Goal: Task Accomplishment & Management: Manage account settings

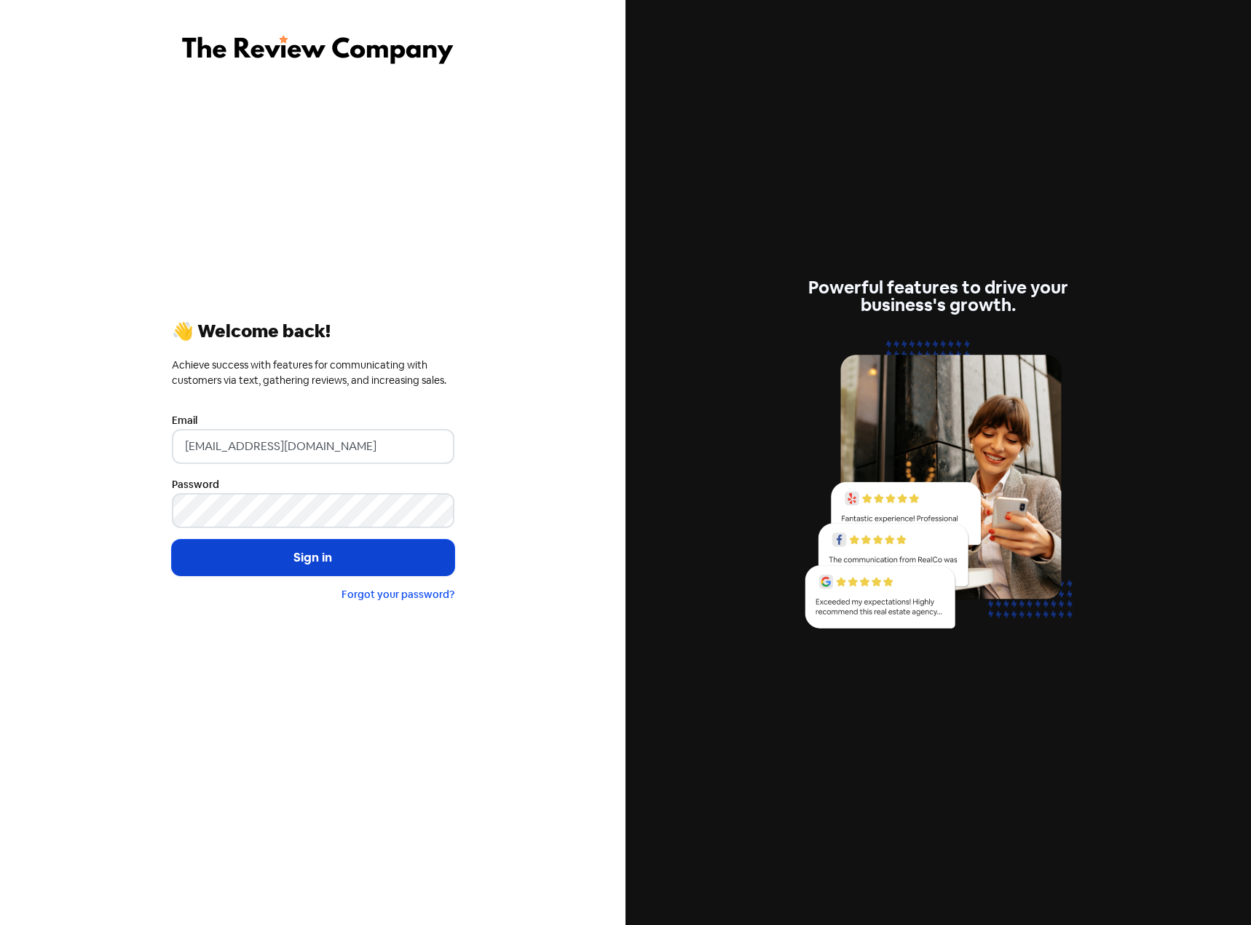
click at [387, 563] on button "Sign in" at bounding box center [313, 557] width 282 height 36
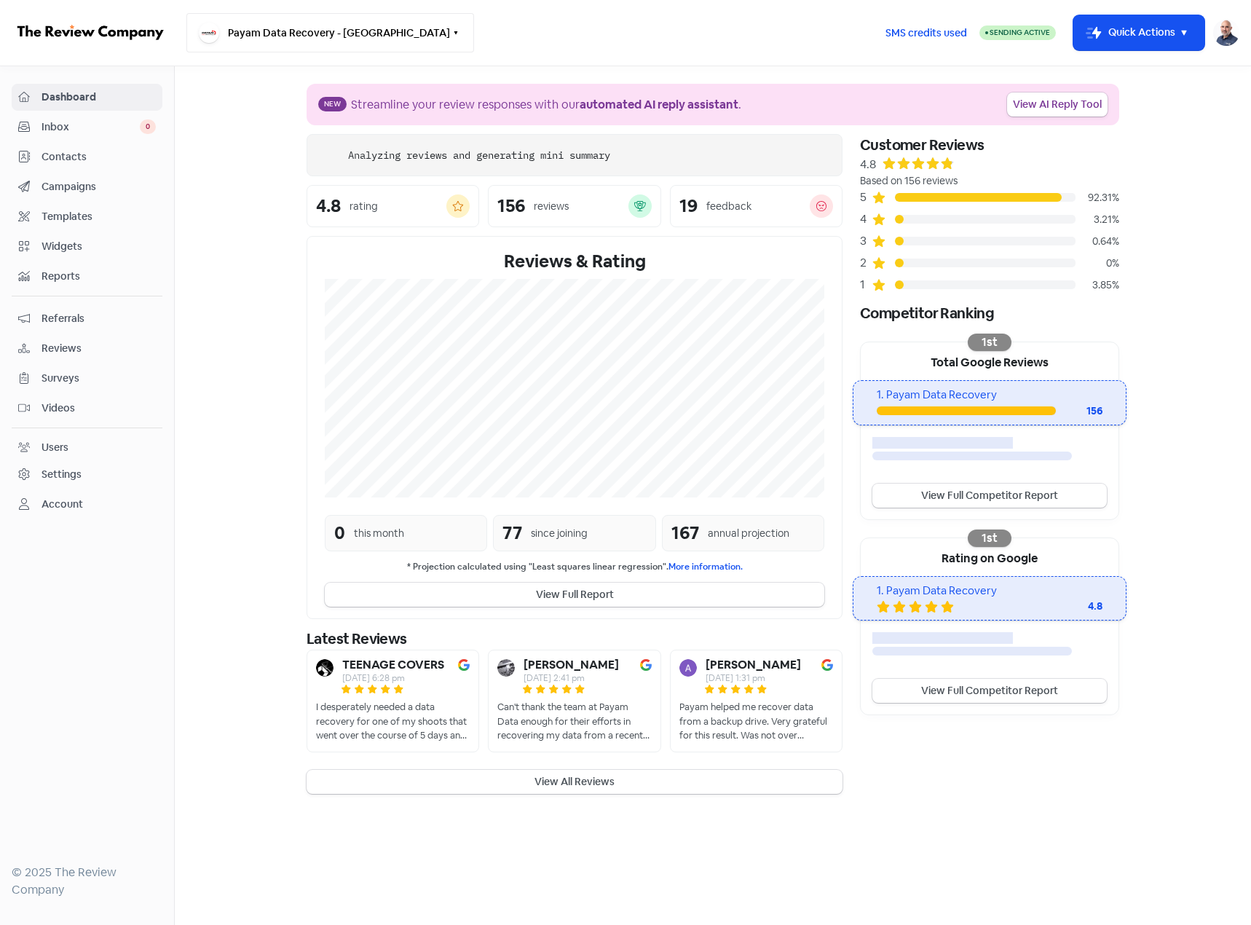
click at [292, 23] on button "Payam Data Recovery - Perth" at bounding box center [330, 32] width 288 height 39
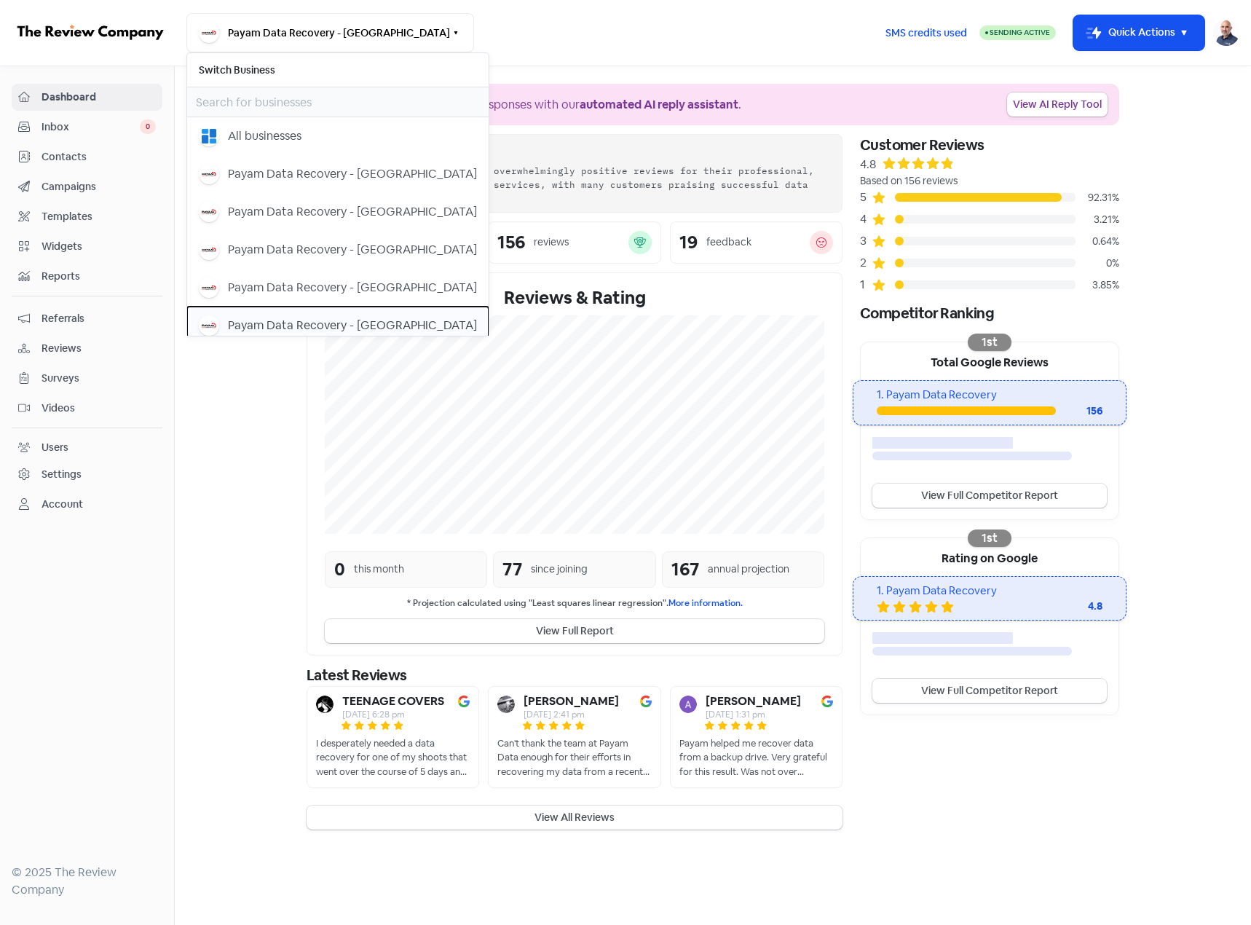
click at [320, 314] on button "Payam Data Recovery - Sydney" at bounding box center [337, 325] width 301 height 38
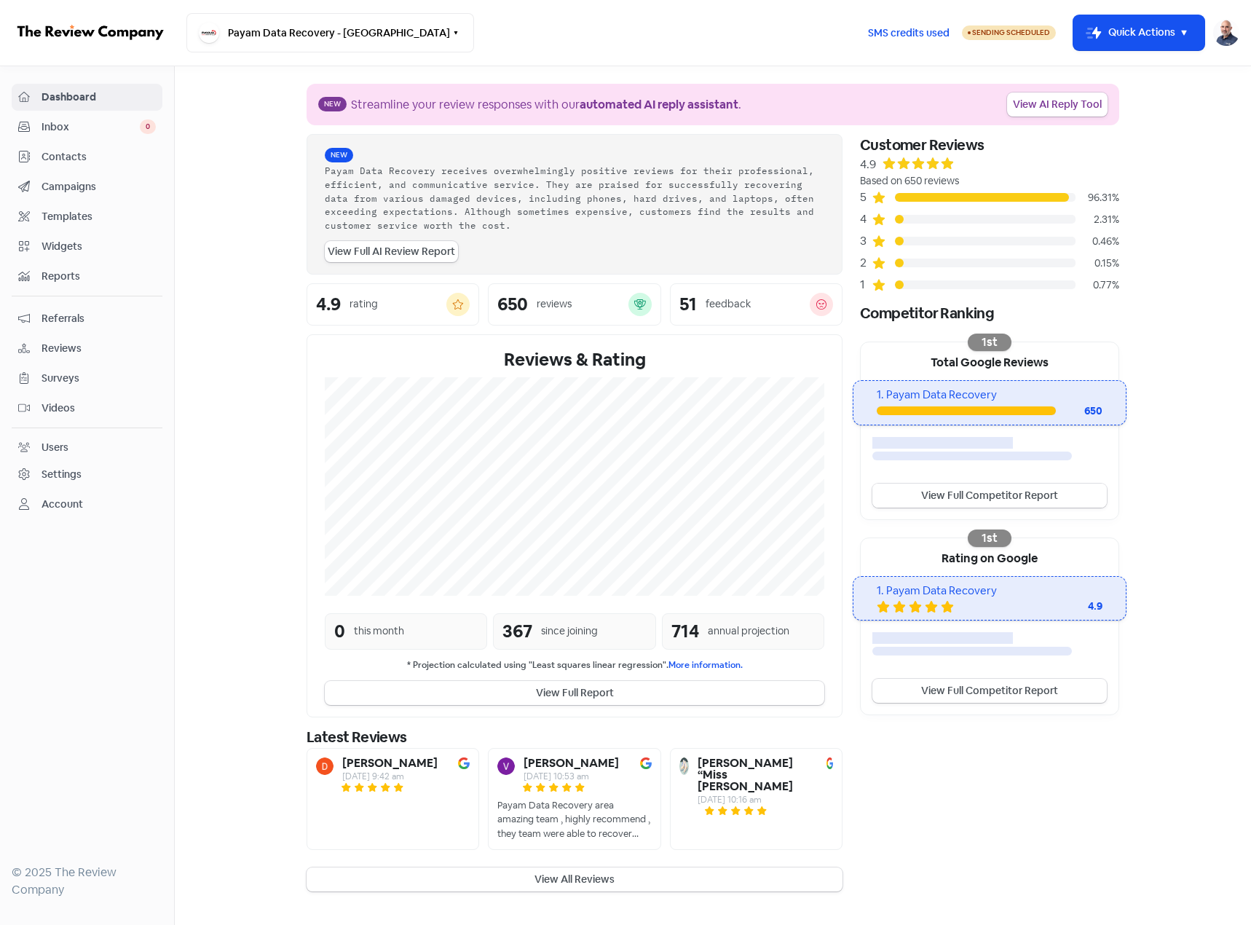
click at [1039, 505] on link "View Full Competitor Report" at bounding box center [989, 495] width 234 height 24
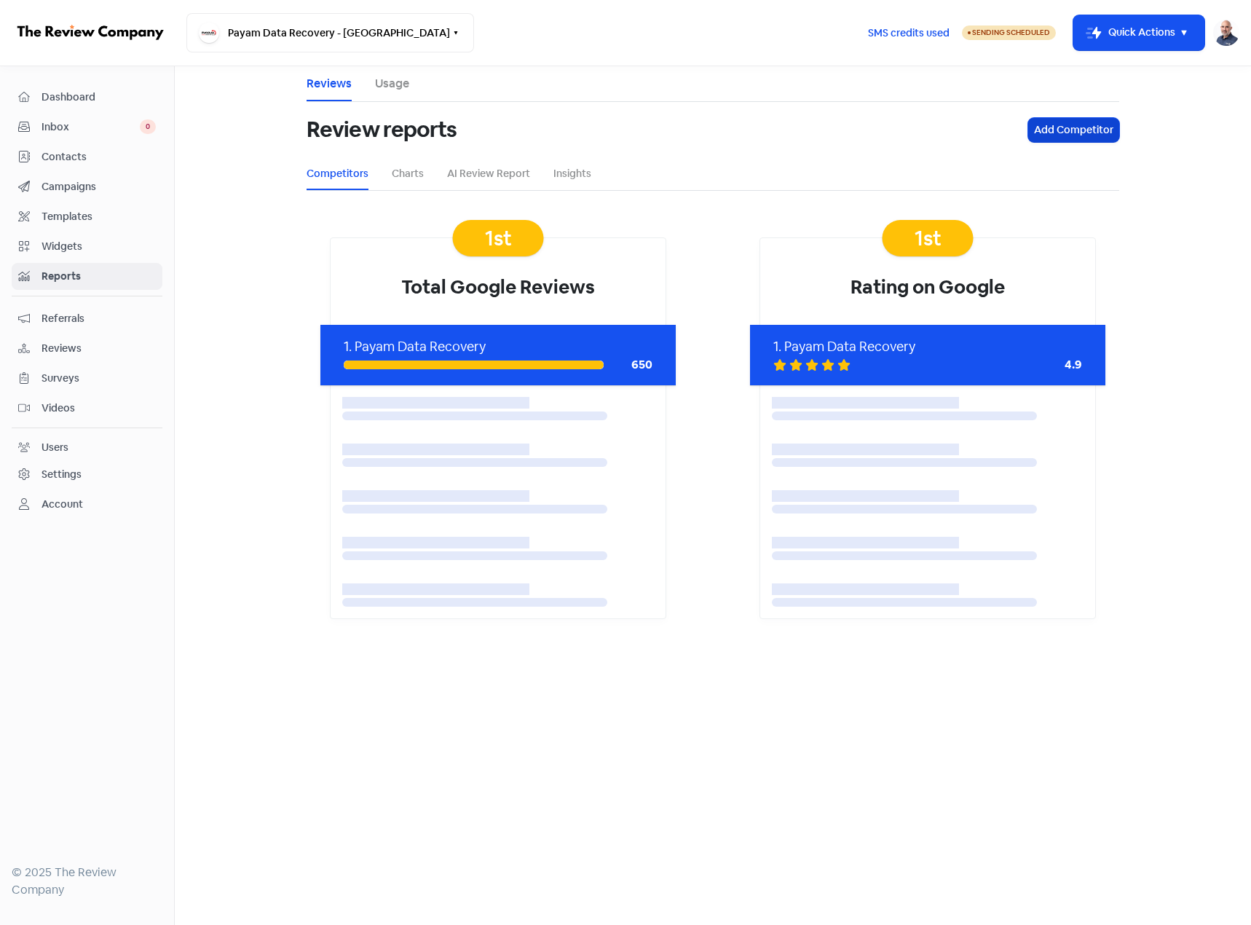
click at [1109, 122] on button "Add Competitor" at bounding box center [1073, 130] width 91 height 24
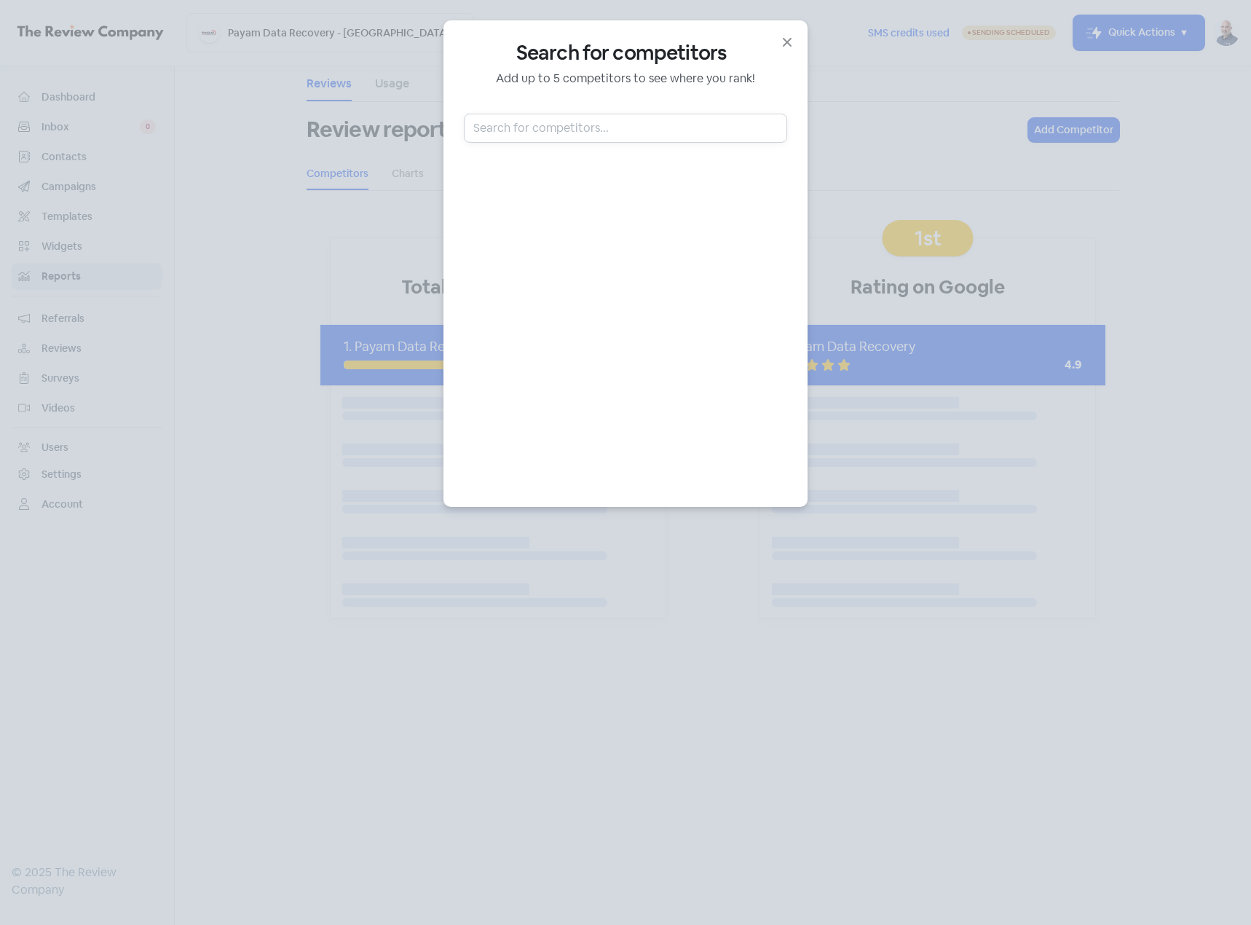
click at [611, 140] on input "text" at bounding box center [625, 128] width 323 height 29
paste input "Total Data Recall"
click at [616, 186] on div "[PERSON_NAME][GEOGRAPHIC_DATA], [GEOGRAPHIC_DATA]" at bounding box center [625, 189] width 287 height 17
click at [553, 128] on input "Total Data Recall" at bounding box center [625, 128] width 323 height 29
paste input "DRC Data Recovery"
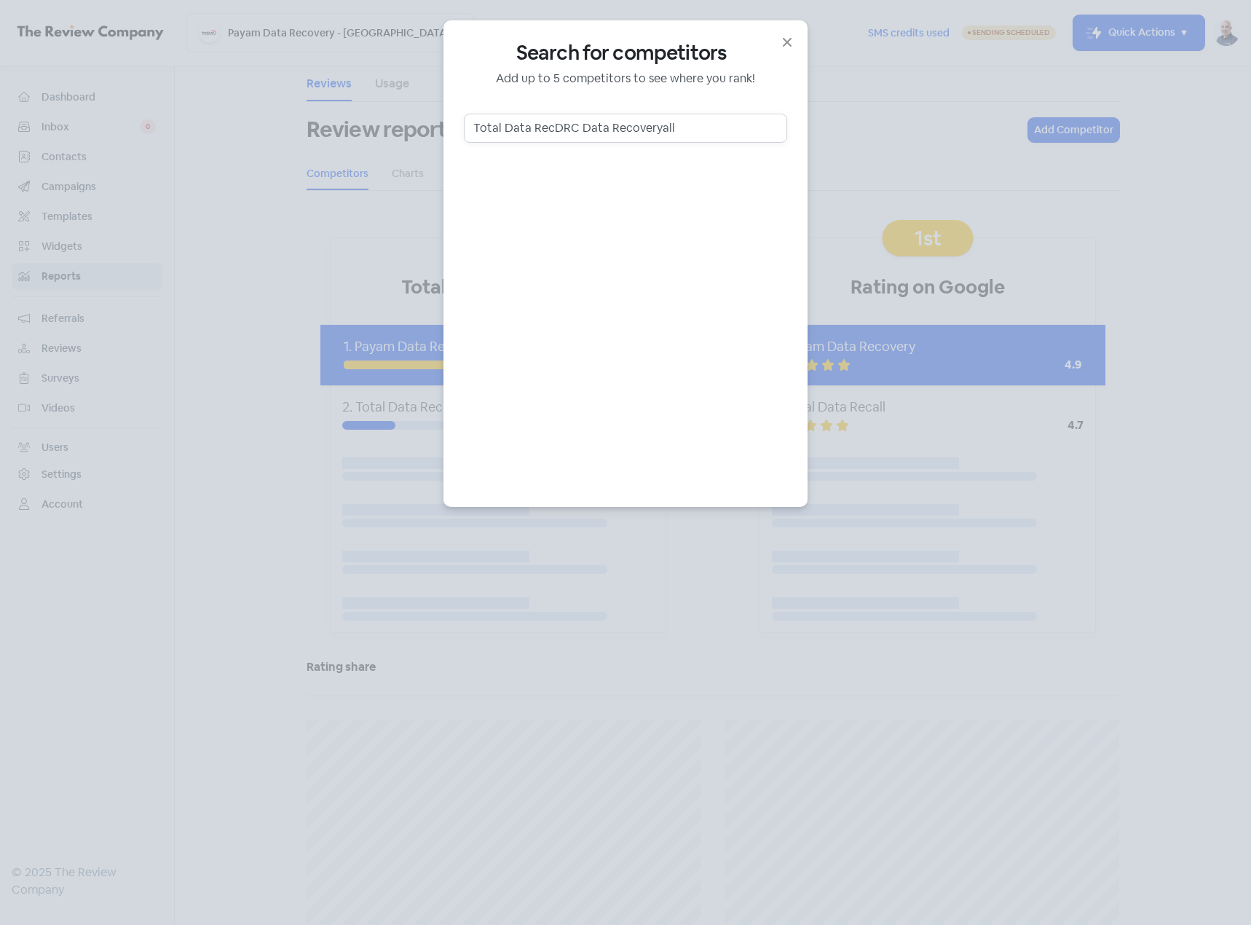
paste input "DRC Data Recovery"
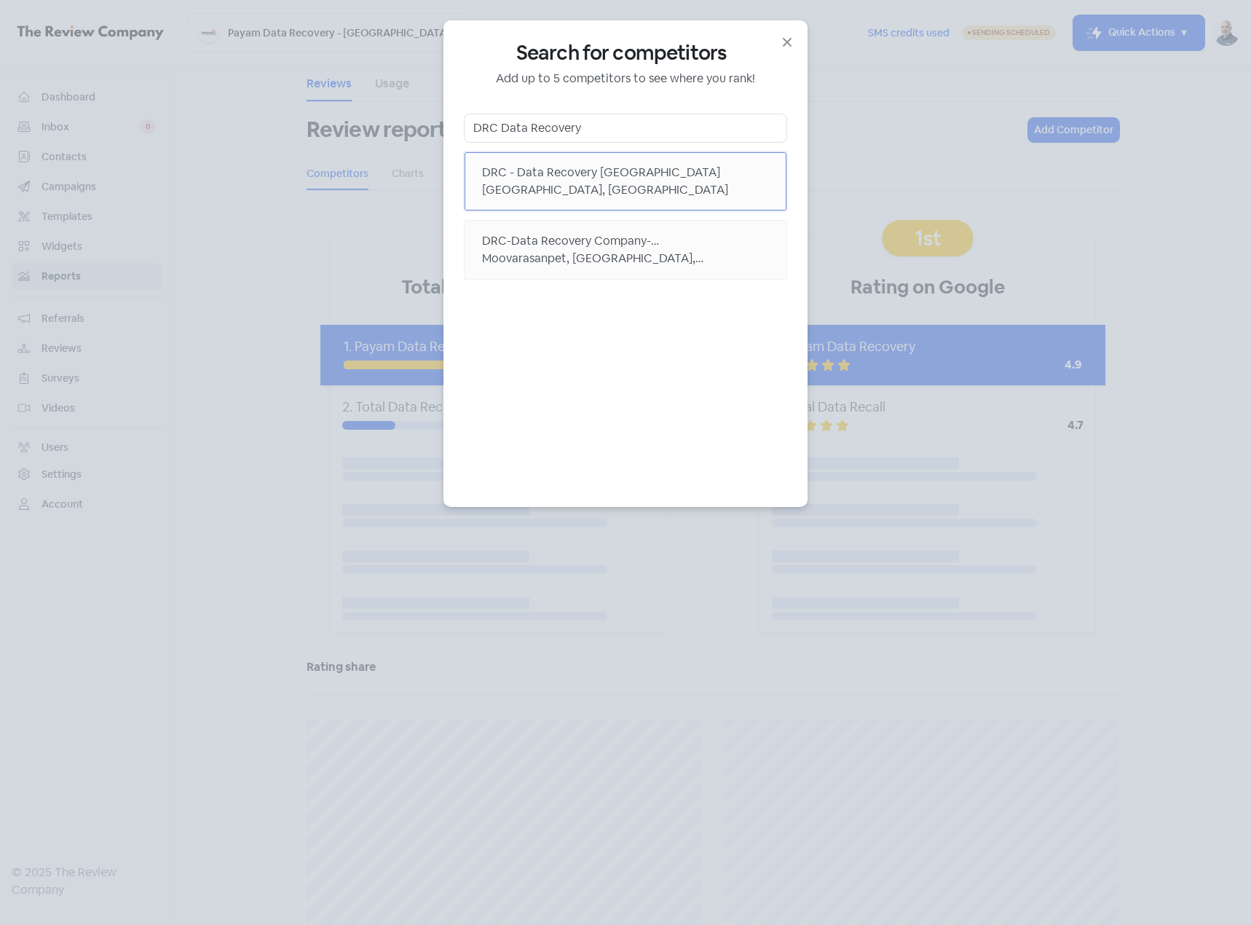
click at [589, 183] on div "[GEOGRAPHIC_DATA], [GEOGRAPHIC_DATA]" at bounding box center [625, 189] width 287 height 17
click at [657, 168] on div "DRC - Data Recovery [GEOGRAPHIC_DATA]" at bounding box center [625, 172] width 287 height 17
click at [706, 124] on input "DRC Data Recovery" at bounding box center [625, 128] width 323 height 29
paste input "Total Data Recall"
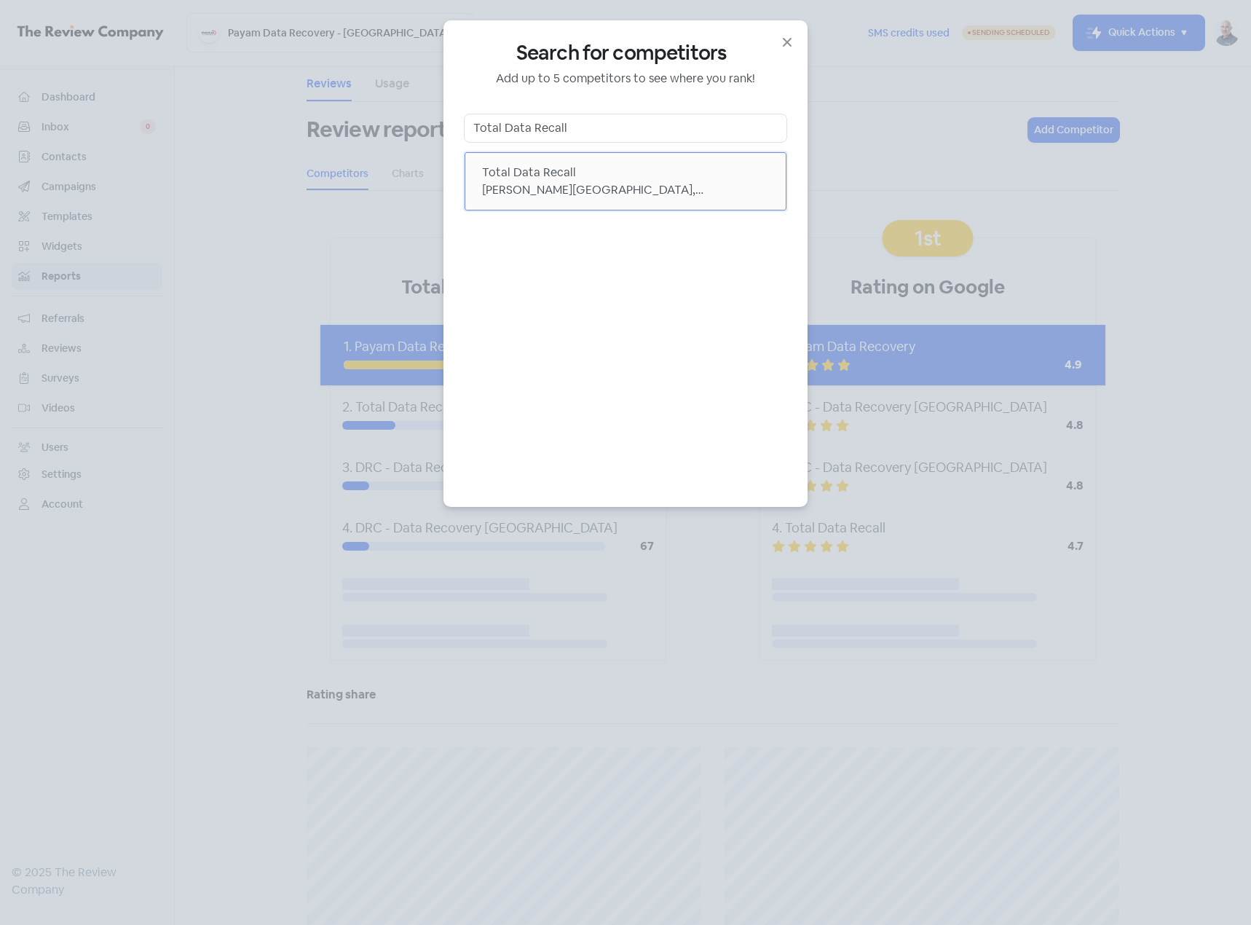
click at [645, 178] on div "Total Data Recall" at bounding box center [625, 172] width 287 height 17
click at [638, 137] on input "Total Data Recall" at bounding box center [625, 128] width 323 height 29
paste input "Data Detect"
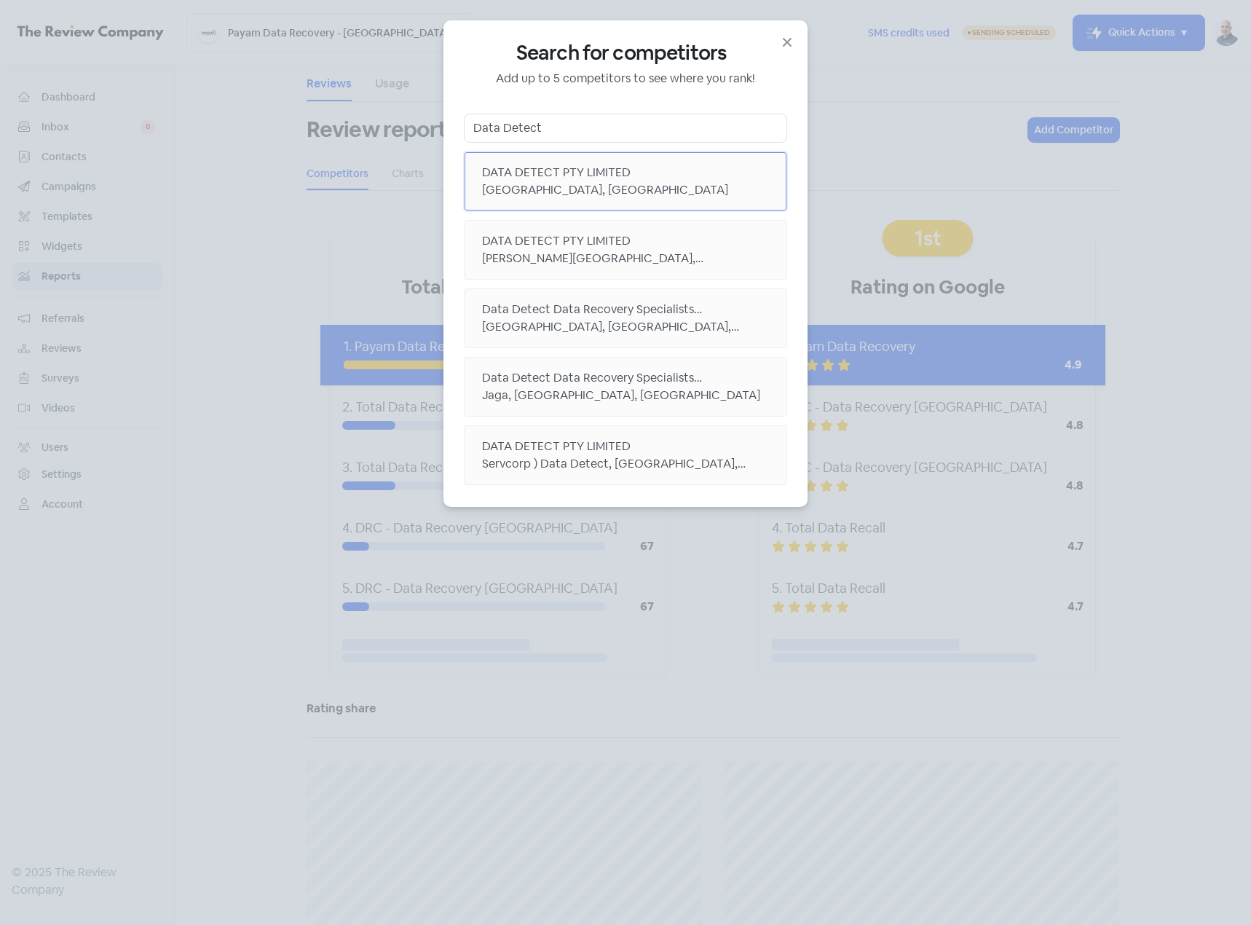
click at [583, 173] on div "DATA DETECT PTY LIMITED" at bounding box center [625, 172] width 287 height 17
click at [625, 139] on input "Data Detect" at bounding box center [625, 128] width 323 height 29
paste input "Australian Data Recovery"
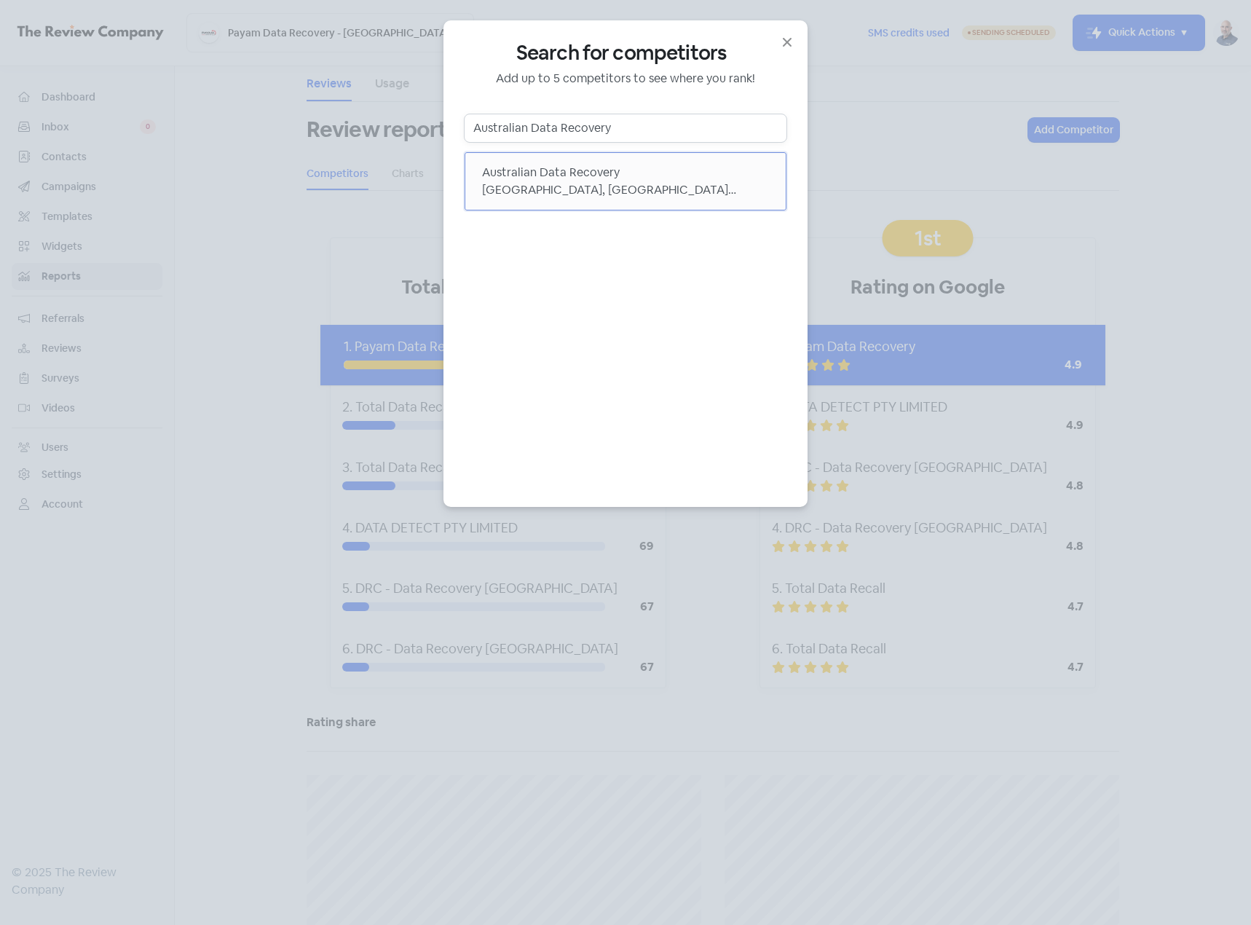
type input "Australian Data Recovery"
click at [602, 186] on div "[GEOGRAPHIC_DATA], [GEOGRAPHIC_DATA] [GEOGRAPHIC_DATA], [GEOGRAPHIC_DATA]" at bounding box center [625, 189] width 287 height 17
click at [786, 43] on icon "button" at bounding box center [787, 42] width 9 height 9
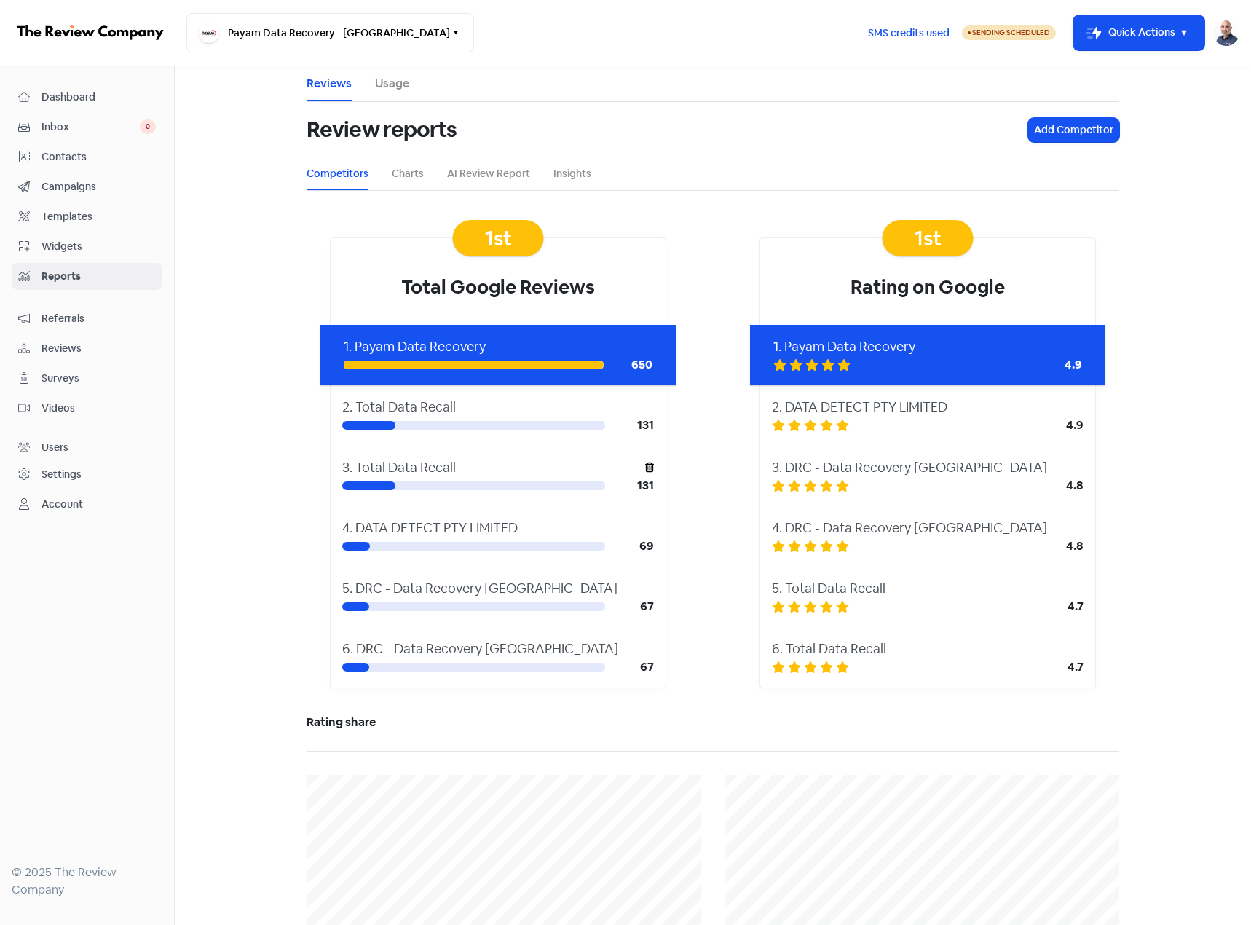
click at [645, 466] on icon at bounding box center [649, 467] width 9 height 20
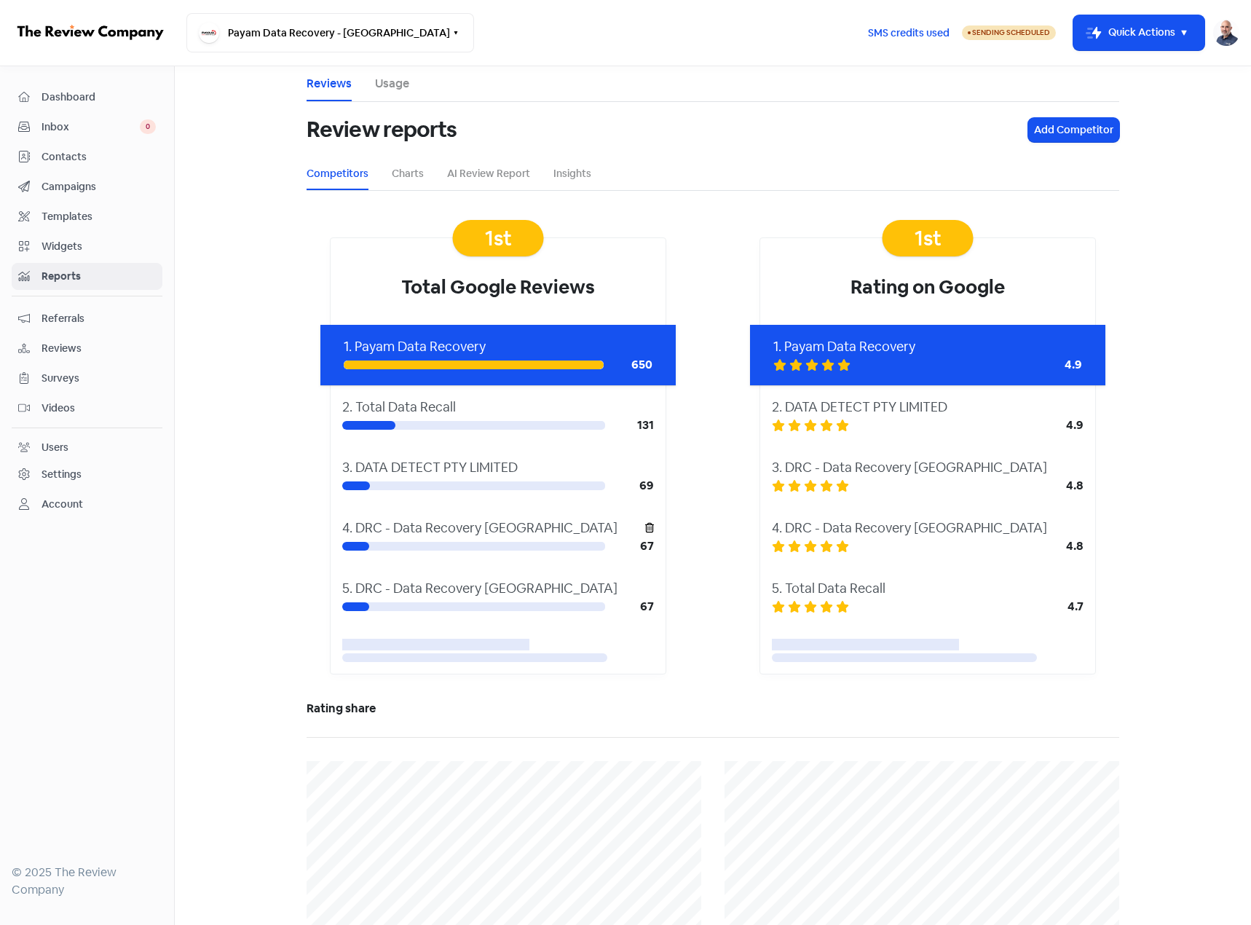
click at [645, 527] on icon at bounding box center [649, 528] width 9 height 10
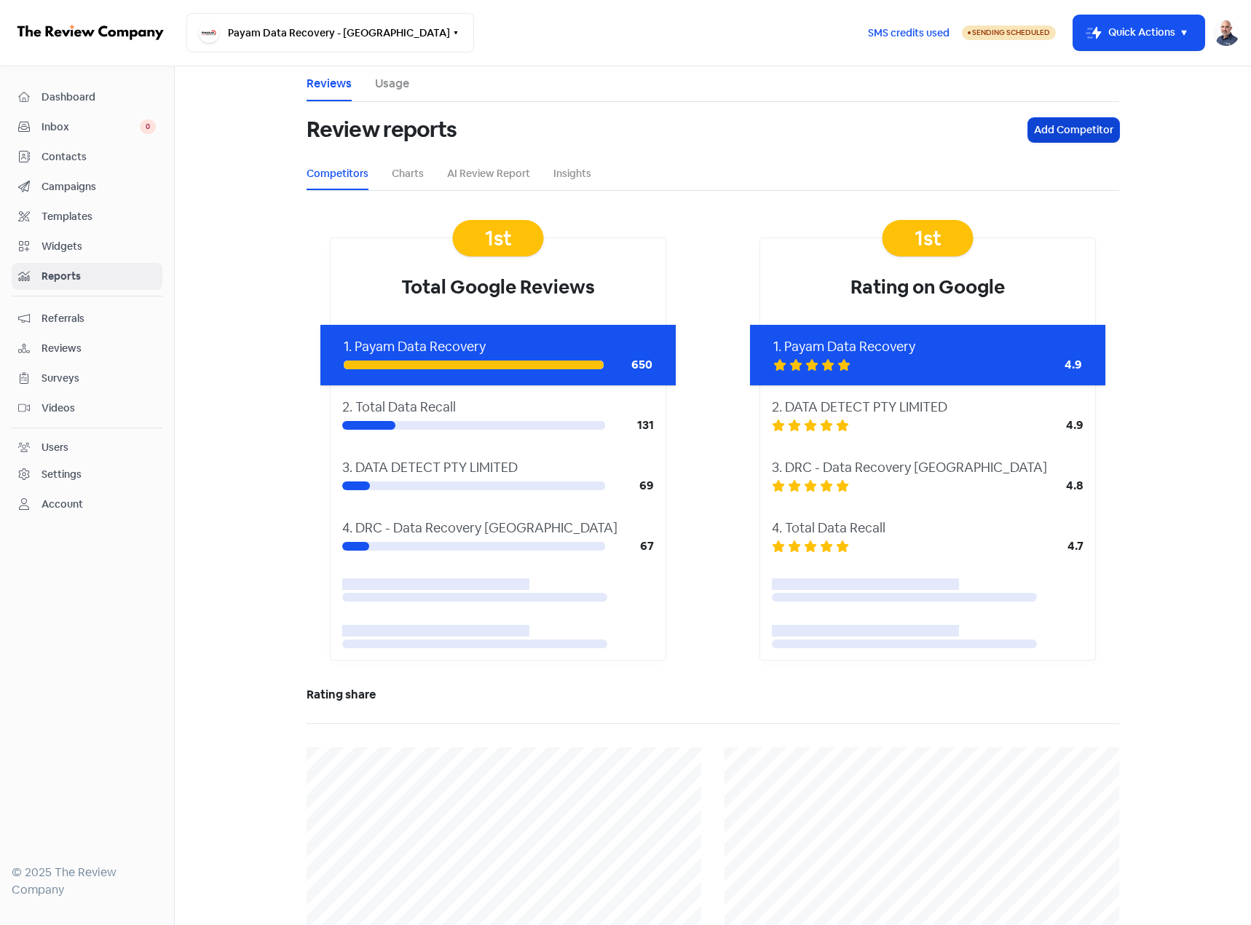
click at [1067, 124] on button "Add Competitor" at bounding box center [1073, 130] width 91 height 24
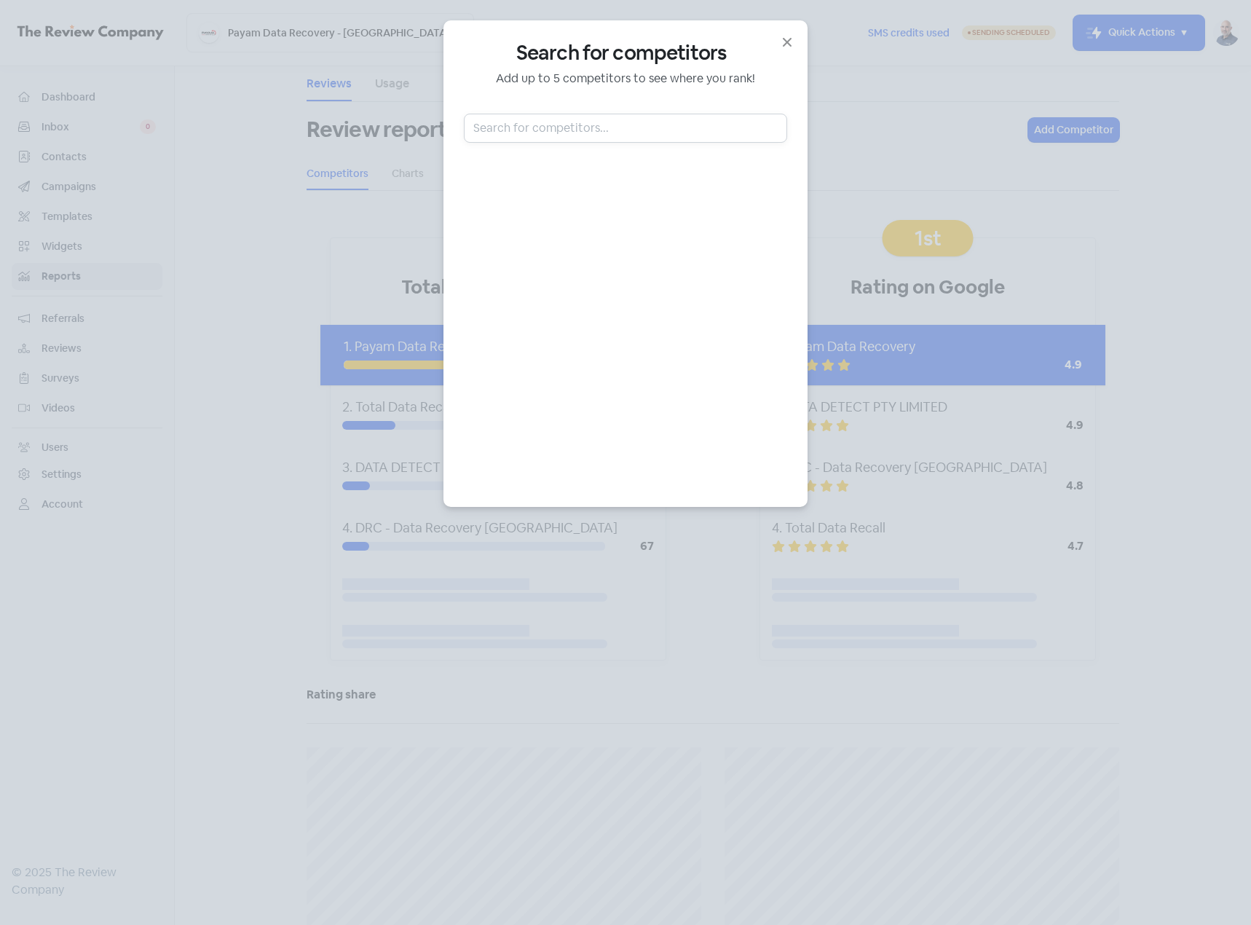
click at [612, 125] on input "text" at bounding box center [625, 128] width 323 height 29
paste input "Ontrack"
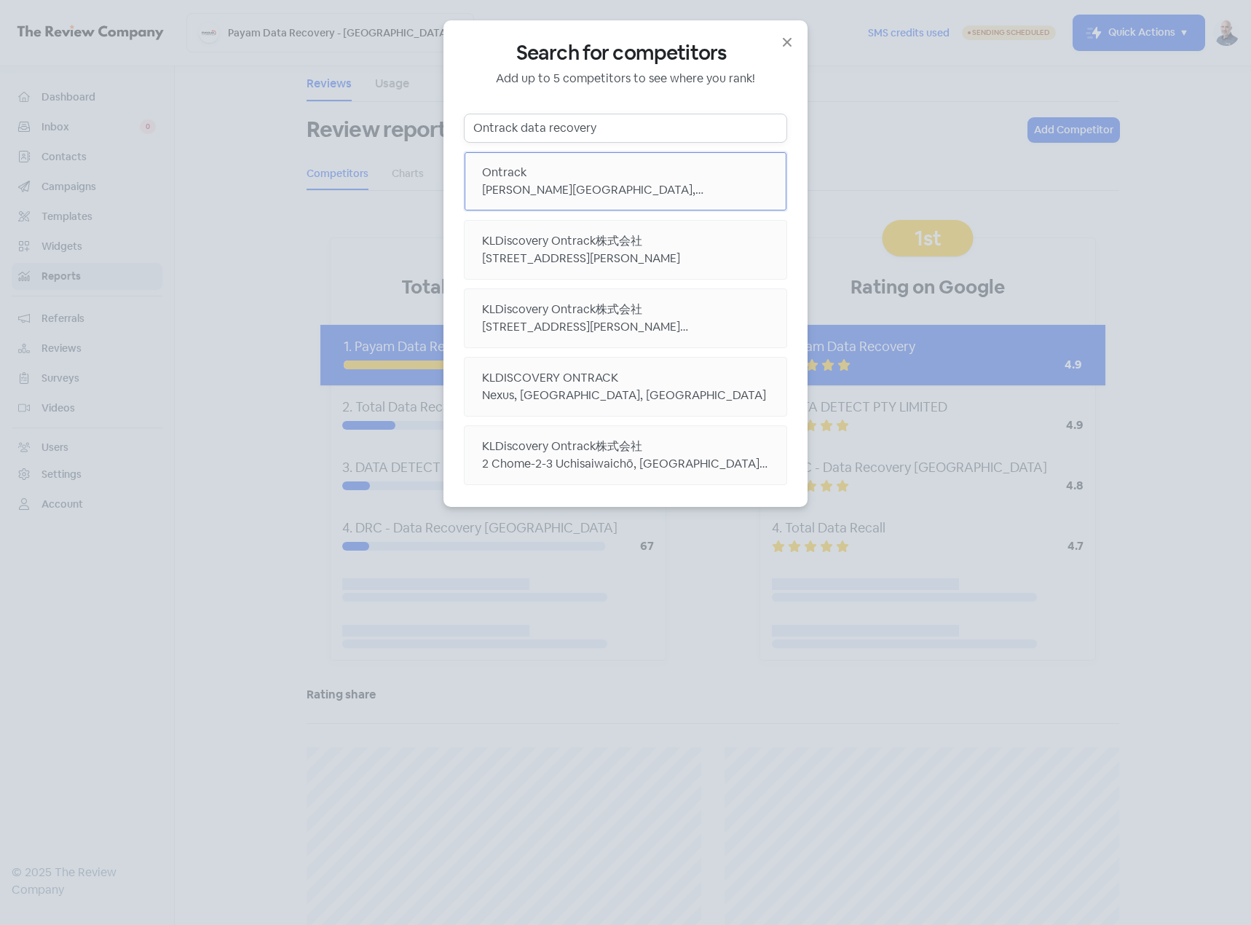
type input "Ontrack data recovery"
click at [623, 183] on div "[PERSON_NAME][GEOGRAPHIC_DATA], [GEOGRAPHIC_DATA], [GEOGRAPHIC_DATA]" at bounding box center [625, 189] width 287 height 17
click at [791, 42] on icon "button" at bounding box center [786, 41] width 17 height 17
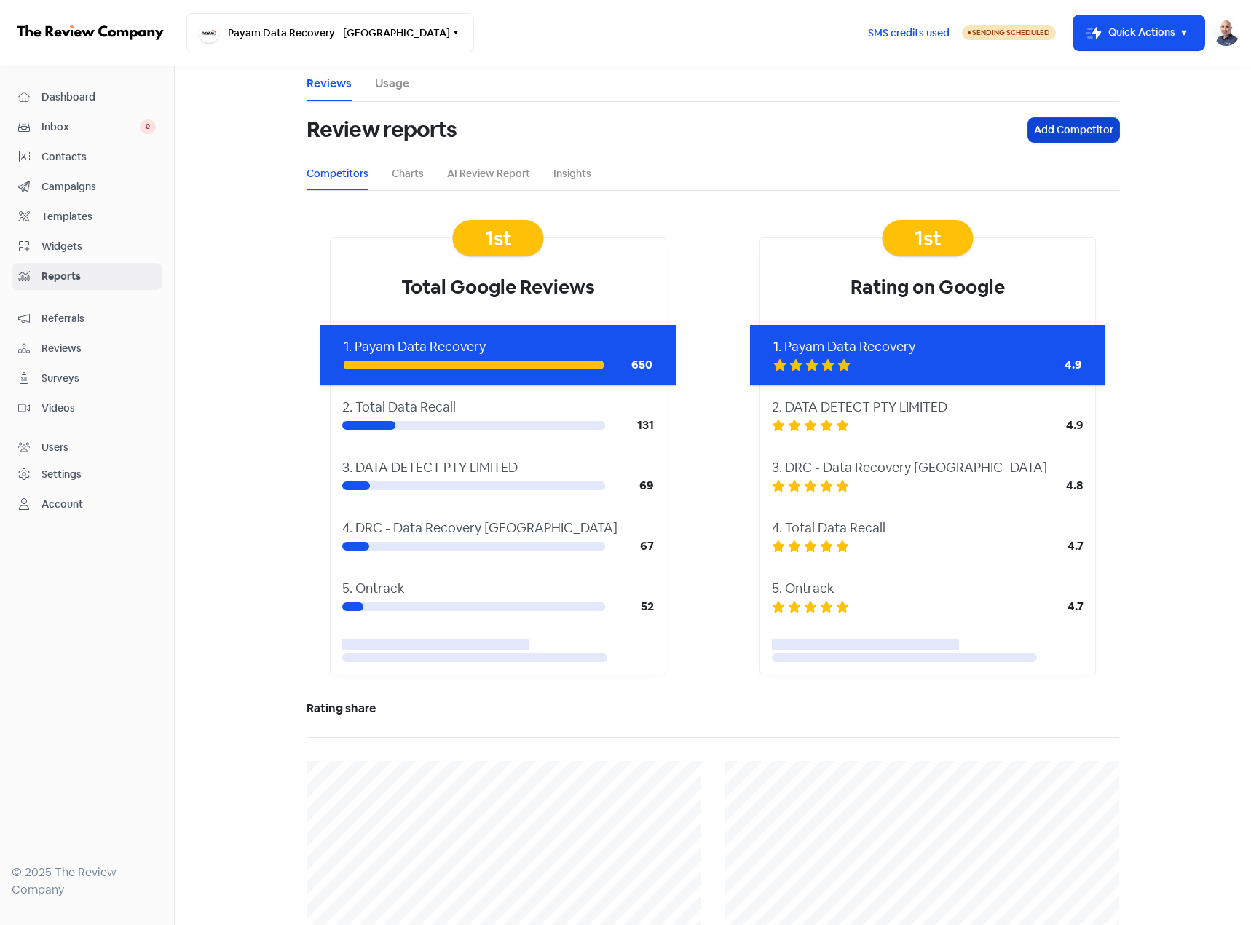
click at [1082, 134] on button "Add Competitor" at bounding box center [1073, 130] width 91 height 24
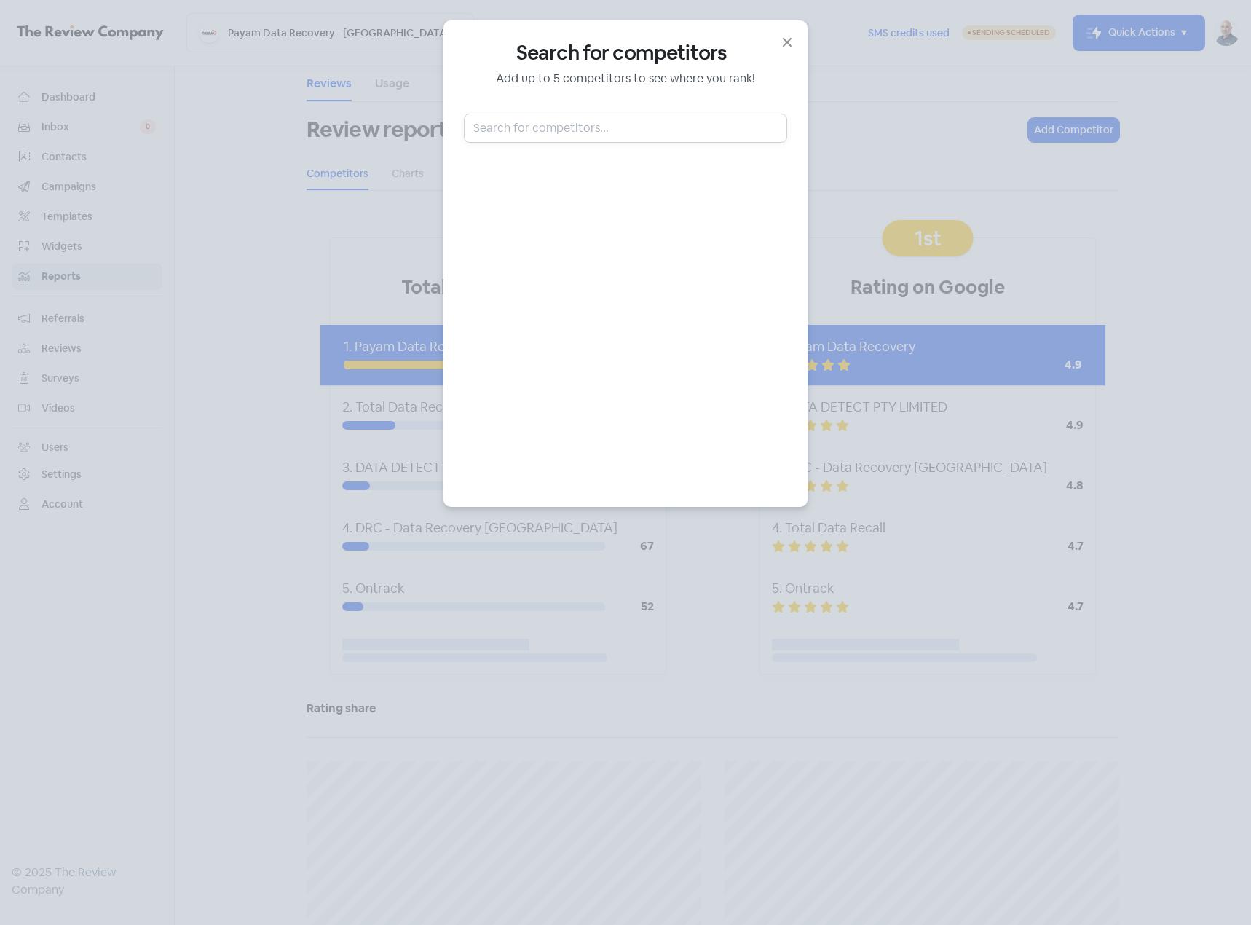
click at [685, 133] on input "text" at bounding box center [625, 128] width 323 height 29
paste input "Zero Alpha"
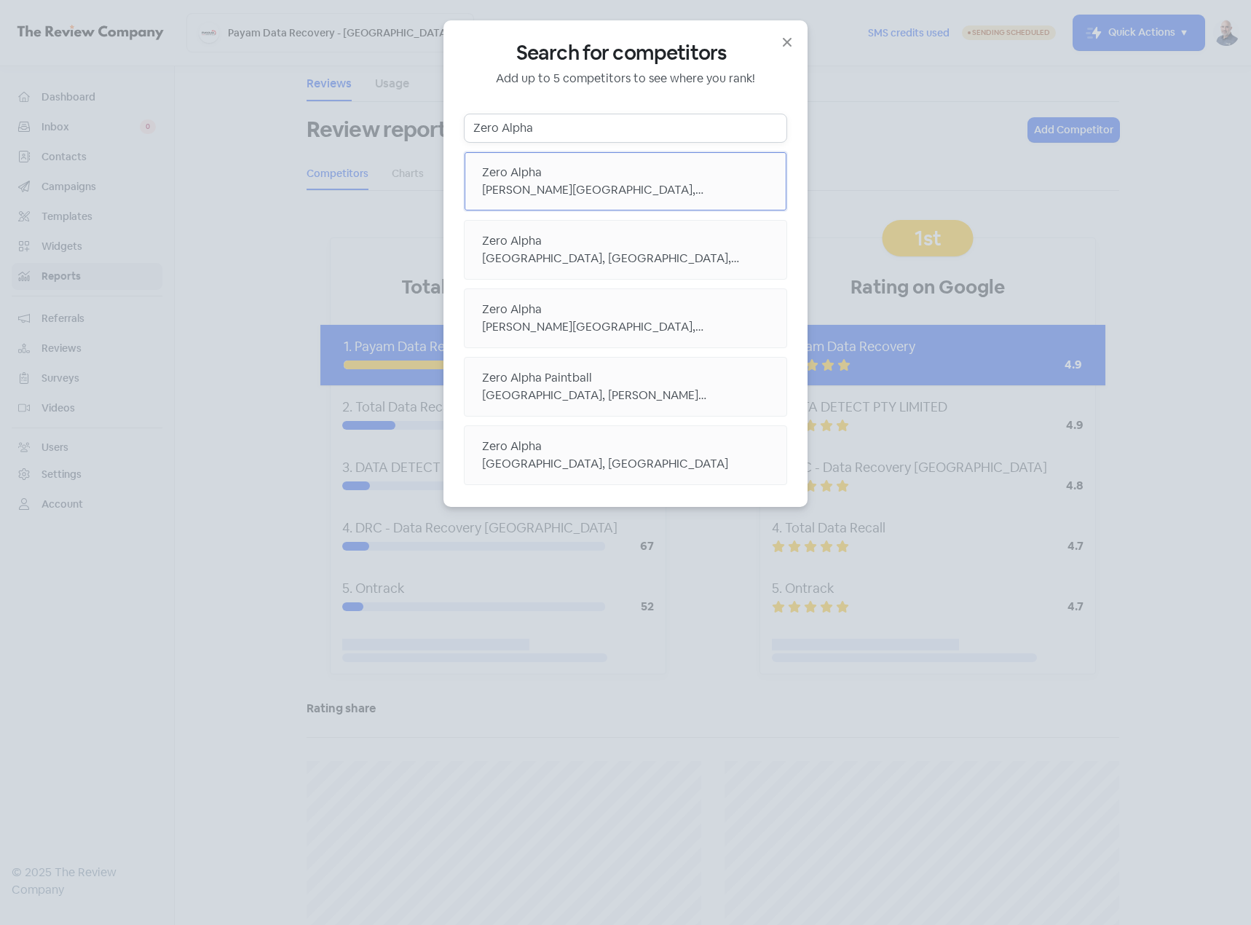
type input "Zero Alpha"
click at [636, 183] on div "[PERSON_NAME][GEOGRAPHIC_DATA], [GEOGRAPHIC_DATA], [GEOGRAPHIC_DATA]" at bounding box center [625, 189] width 287 height 17
click at [790, 41] on icon "button" at bounding box center [786, 41] width 17 height 17
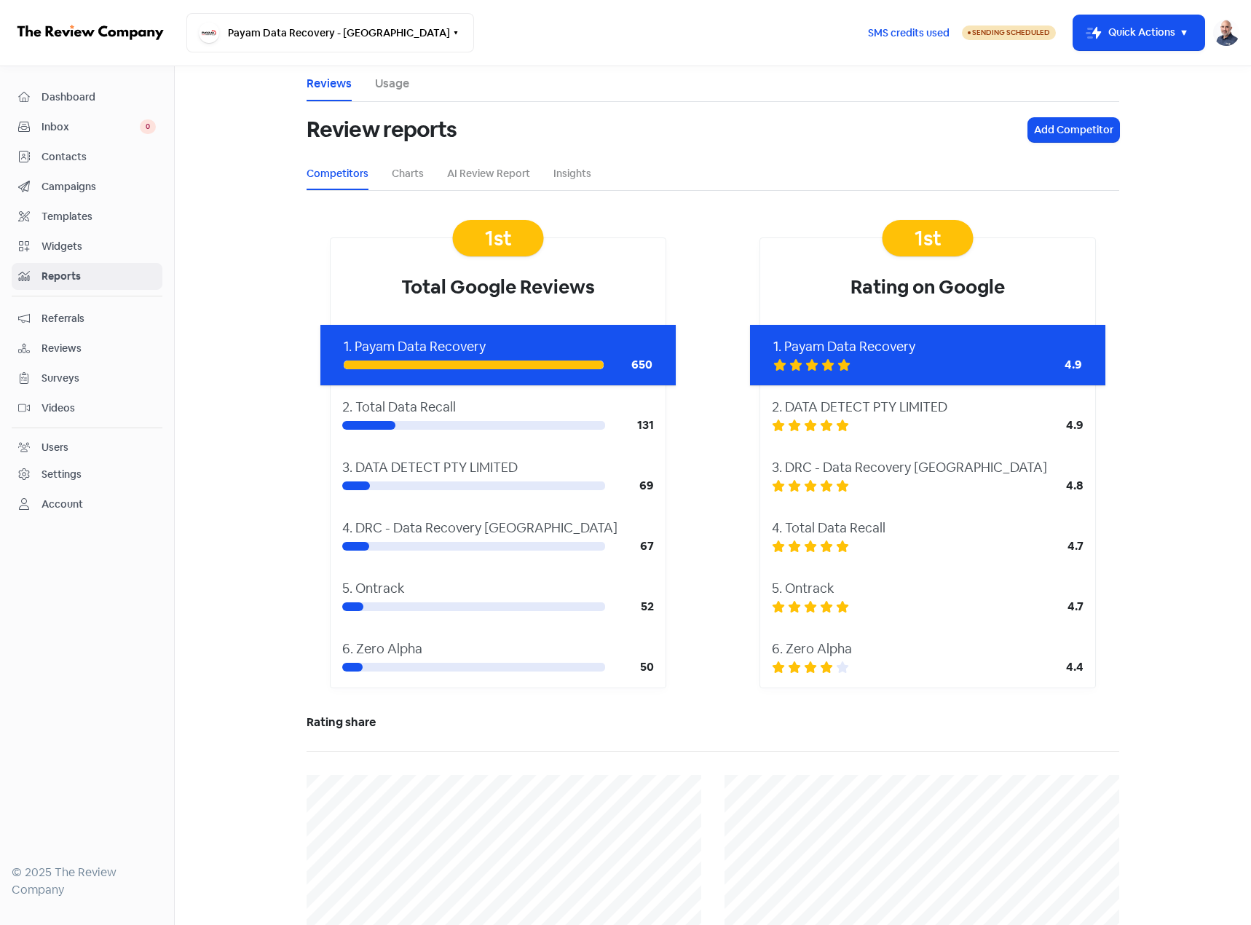
click at [74, 267] on link "Reports" at bounding box center [87, 276] width 151 height 27
click at [64, 412] on span "Videos" at bounding box center [98, 407] width 114 height 15
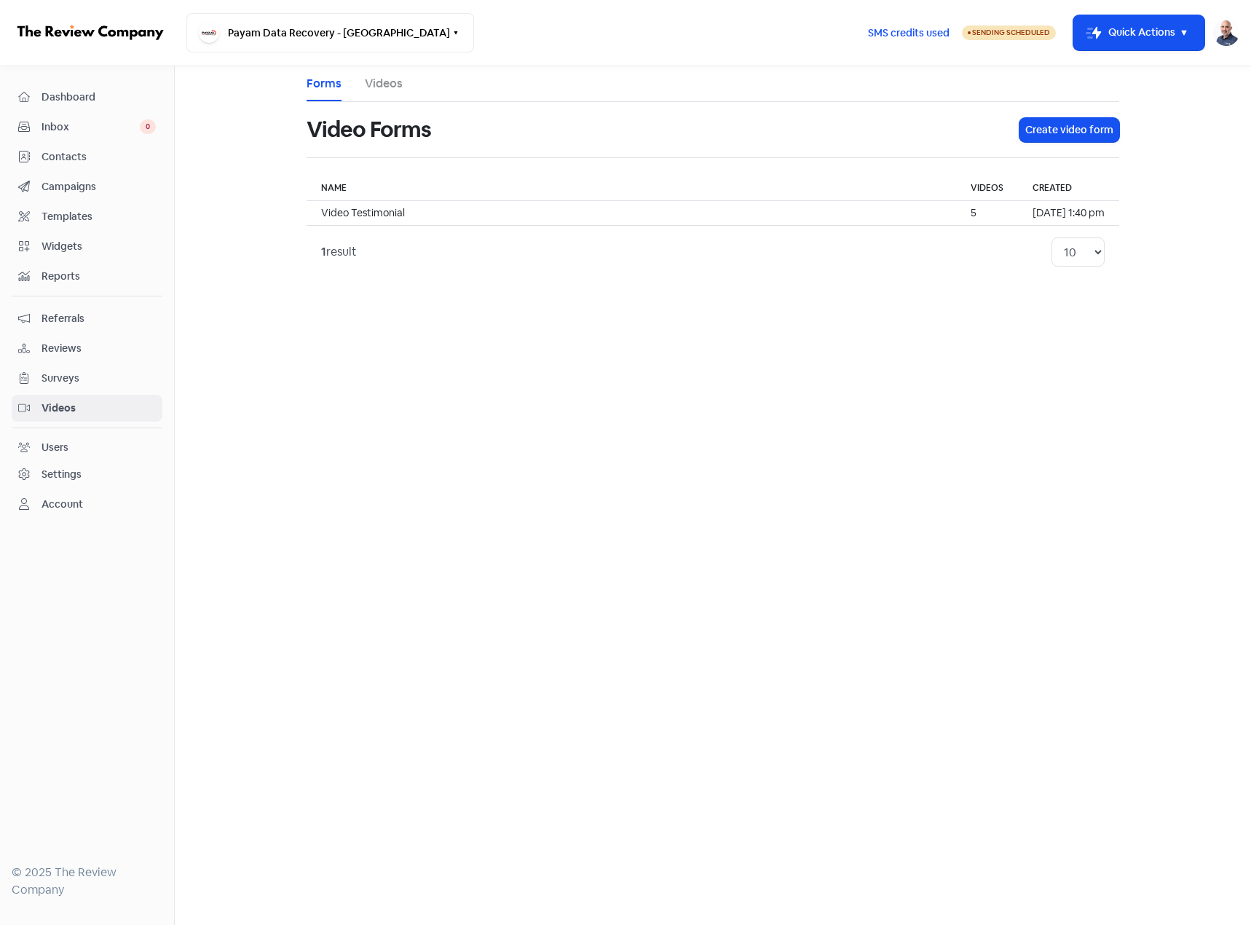
click at [403, 81] on ul "Forms Videos" at bounding box center [712, 84] width 812 height 36
click at [391, 81] on link "Videos" at bounding box center [384, 83] width 38 height 17
